Goal: Information Seeking & Learning: Find specific fact

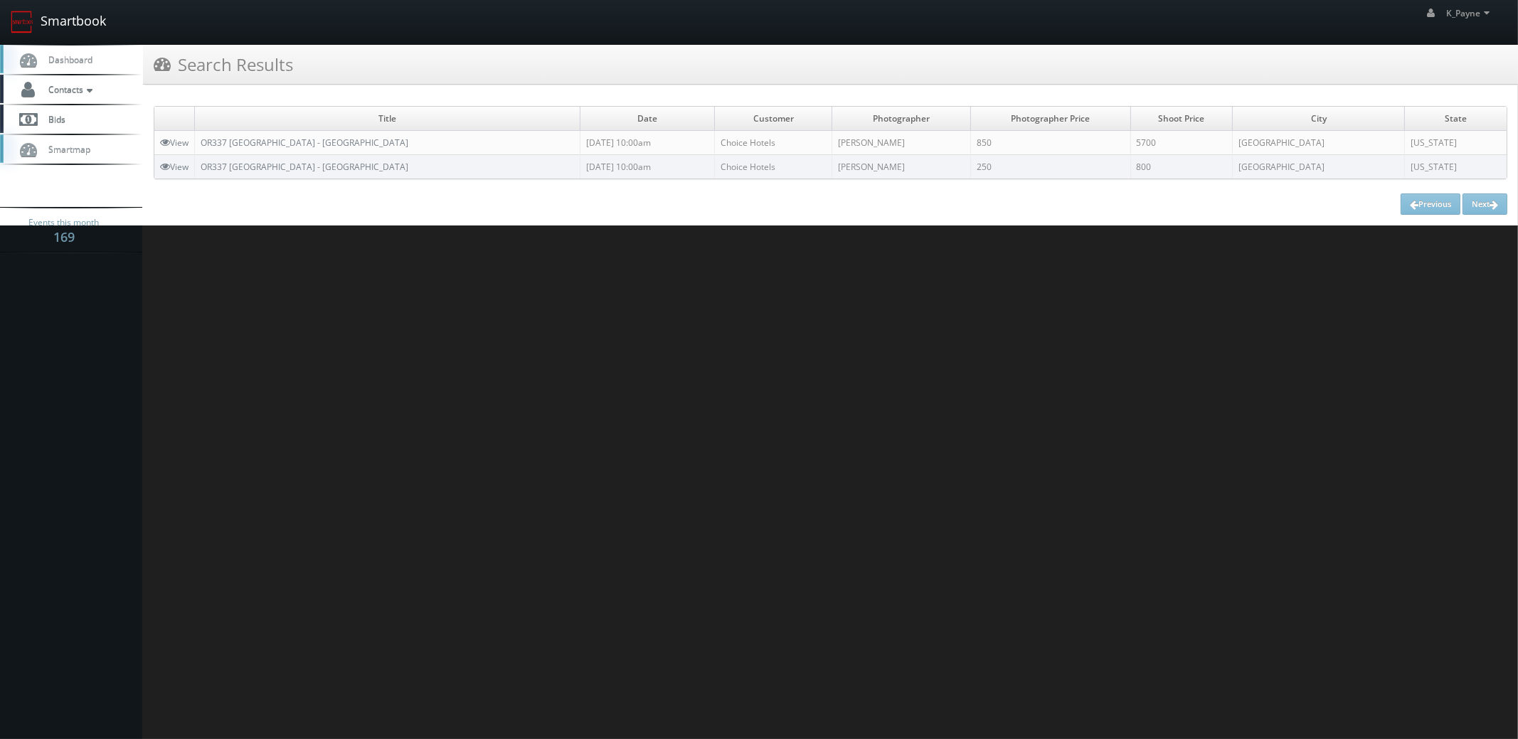
click at [80, 28] on link "Smartbook" at bounding box center [58, 22] width 117 height 44
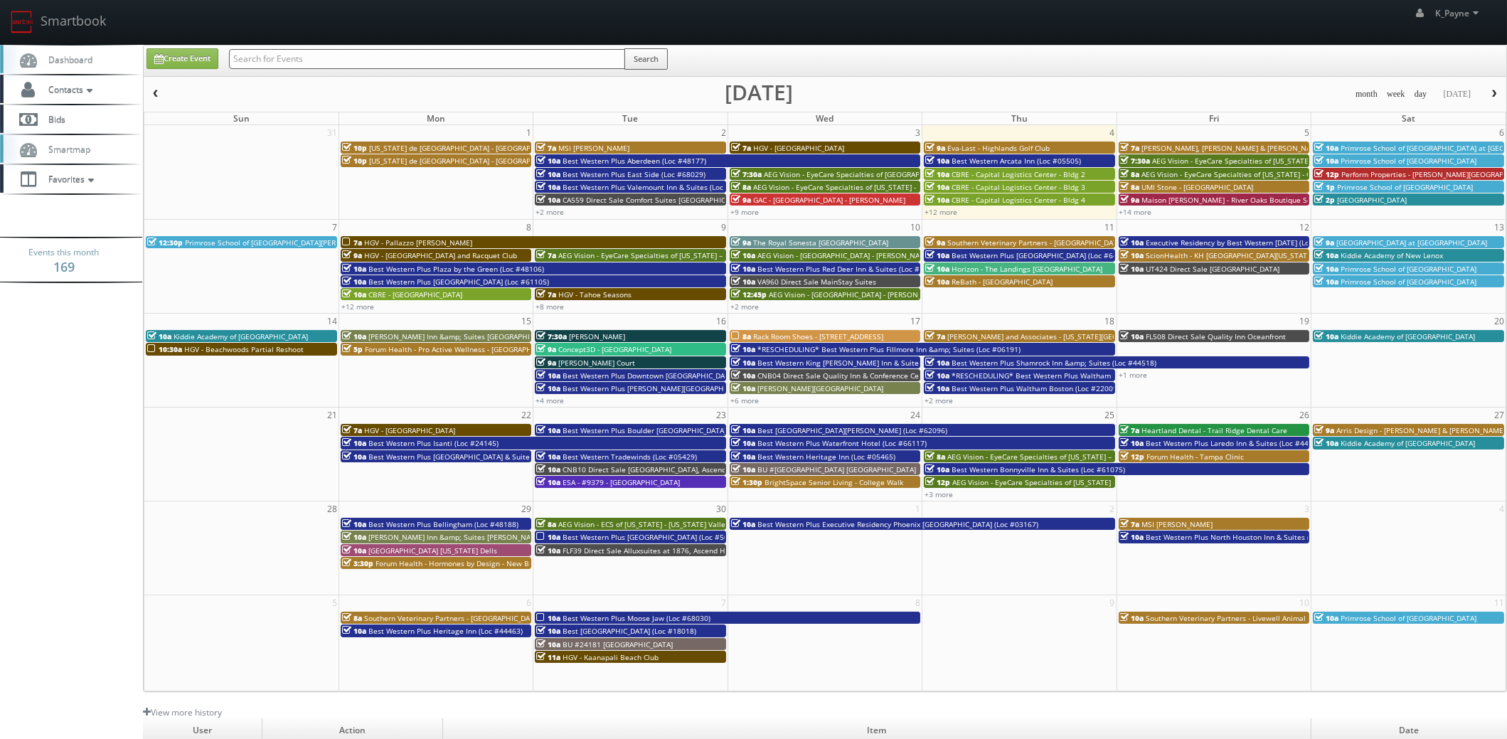
click at [281, 56] on input "text" at bounding box center [427, 59] width 396 height 20
type input "aveda"
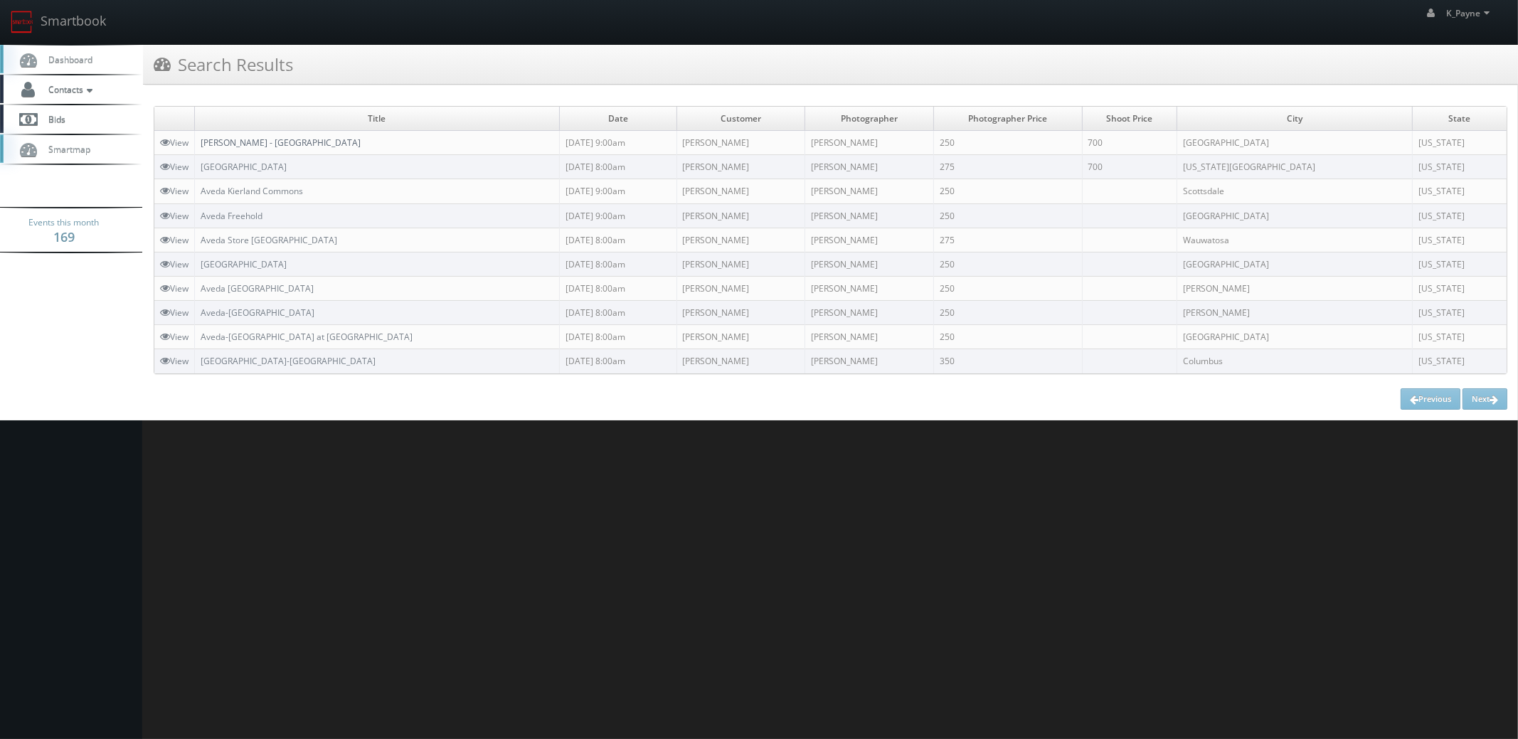
click at [338, 142] on link "Estee Lauder - Aveda University Village" at bounding box center [281, 143] width 160 height 12
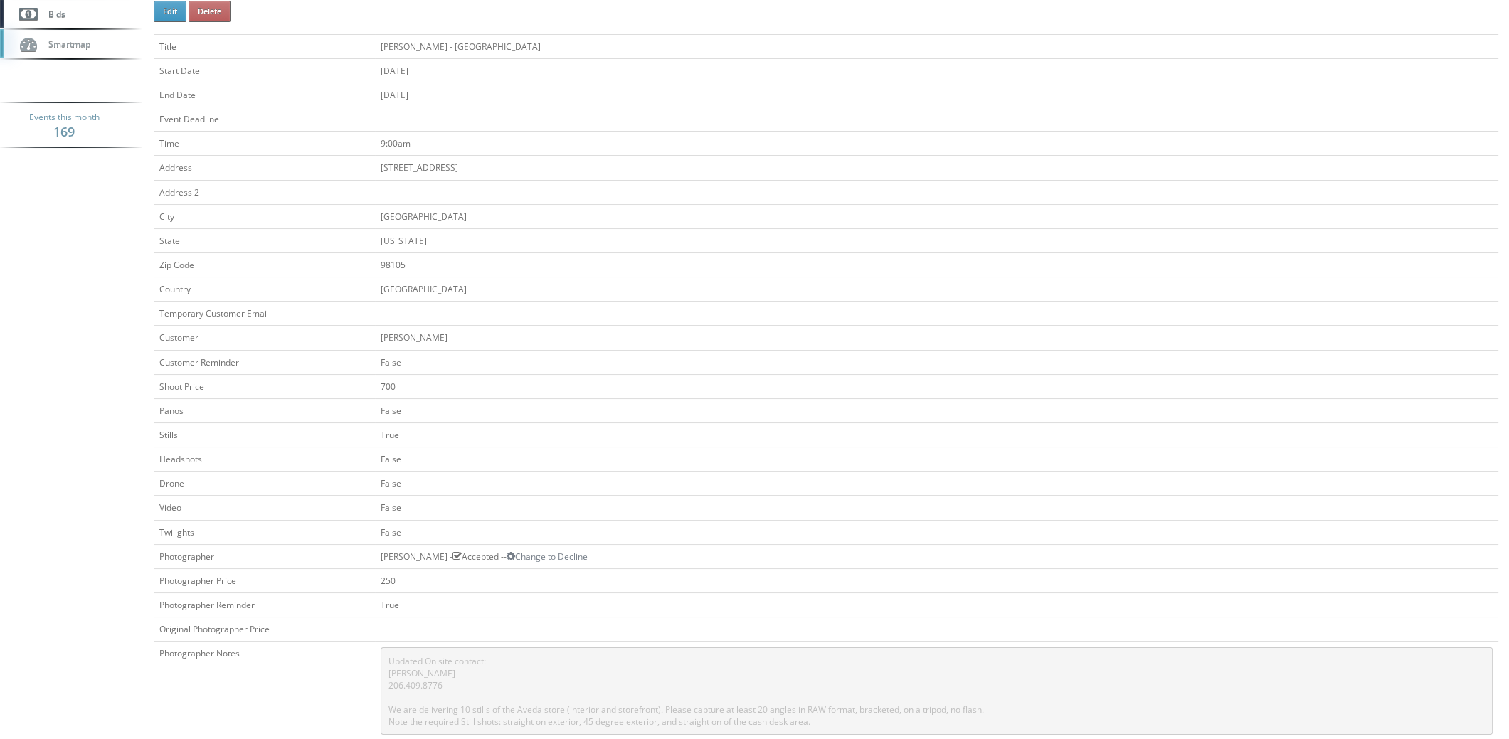
scroll to position [355, 0]
